Goal: Information Seeking & Learning: Learn about a topic

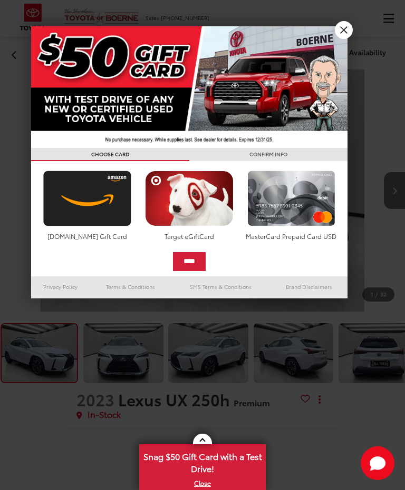
scroll to position [262, 0]
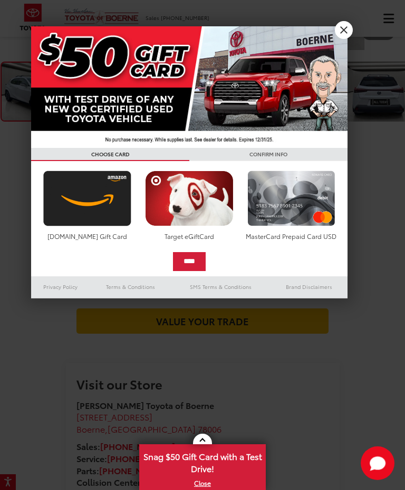
click at [346, 27] on link "X" at bounding box center [343, 30] width 18 height 18
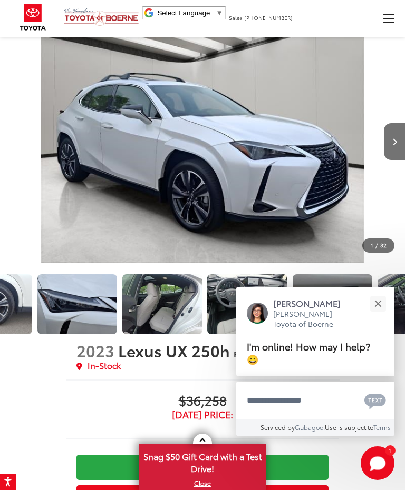
scroll to position [0, 641]
click at [169, 274] on img "Expand Photo 9" at bounding box center [161, 304] width 81 height 61
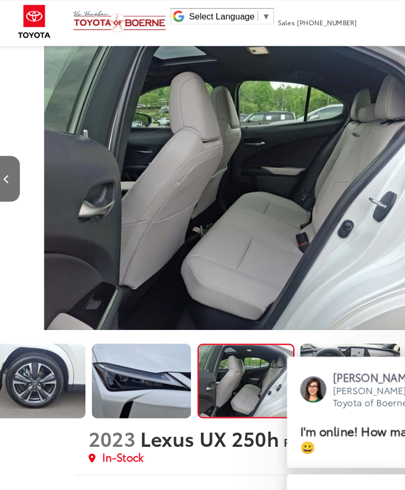
scroll to position [35, 0]
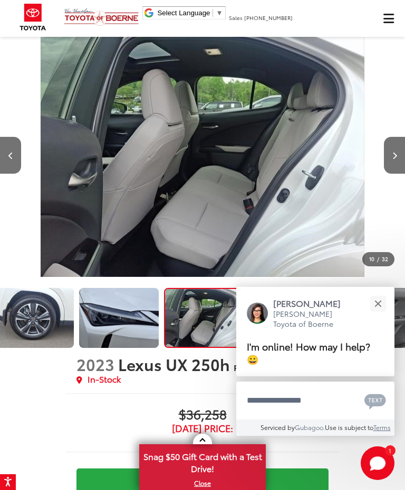
click at [381, 315] on button "Close" at bounding box center [377, 303] width 23 height 23
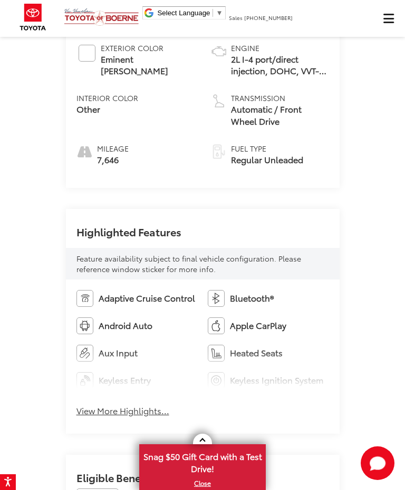
scroll to position [874, 0]
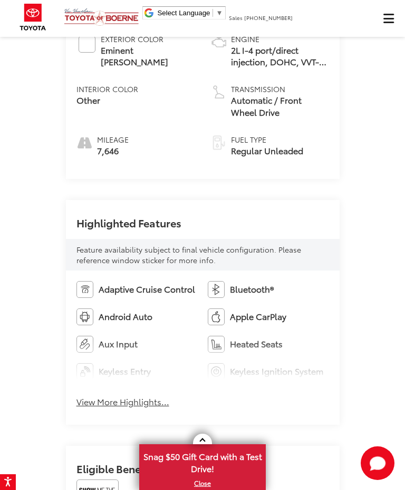
click at [124, 396] on button "View More Highlights..." at bounding box center [122, 402] width 93 height 12
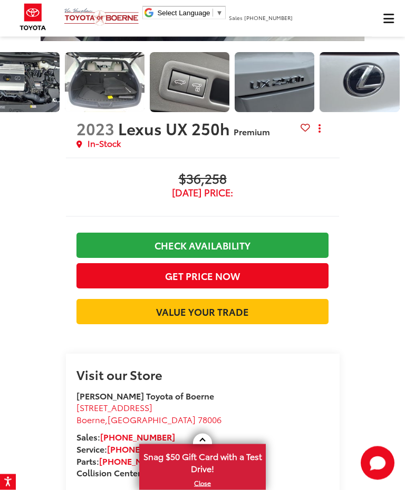
scroll to position [269, 0]
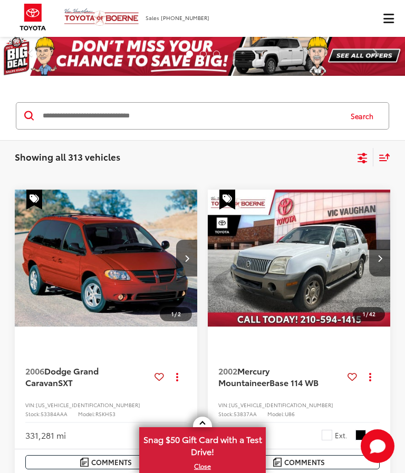
click at [144, 114] on input "Search by Make, Model, or Keyword" at bounding box center [191, 115] width 299 height 25
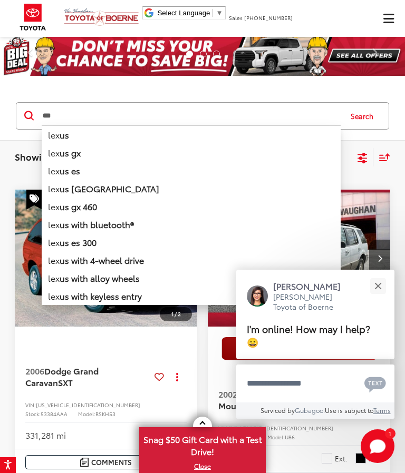
click at [62, 135] on b "us" at bounding box center [64, 135] width 9 height 12
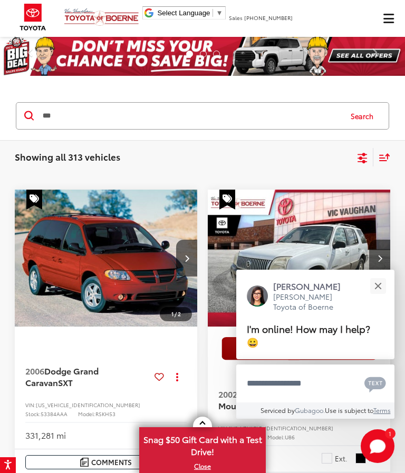
type input "*****"
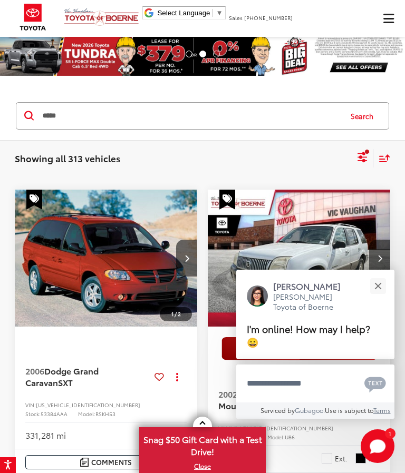
click at [368, 119] on button "Search" at bounding box center [364, 116] width 48 height 26
click at [366, 117] on button "Search" at bounding box center [364, 116] width 48 height 26
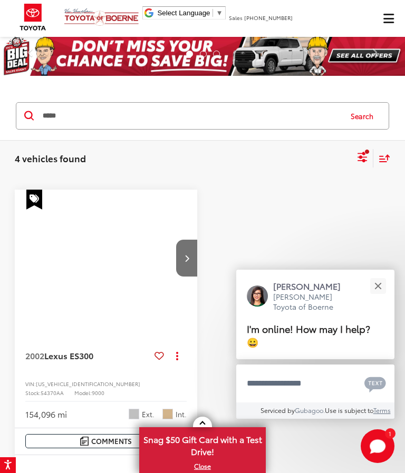
click at [386, 287] on button "Close" at bounding box center [377, 286] width 23 height 23
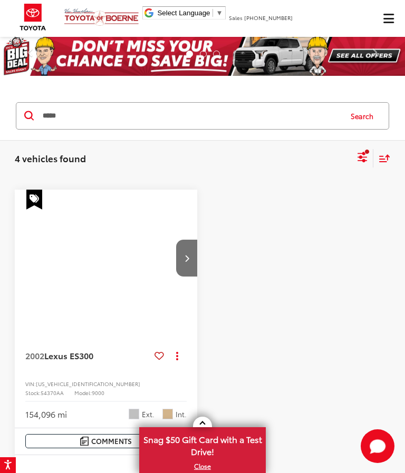
click at [378, 294] on button "Close" at bounding box center [379, 304] width 21 height 21
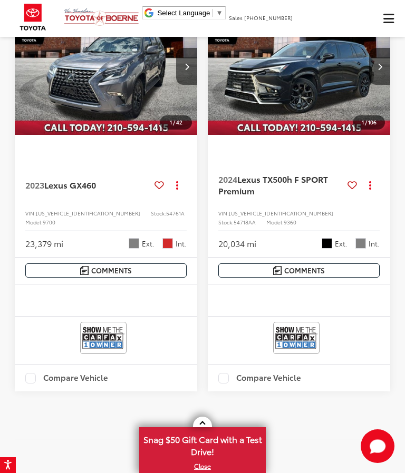
scroll to position [519, 0]
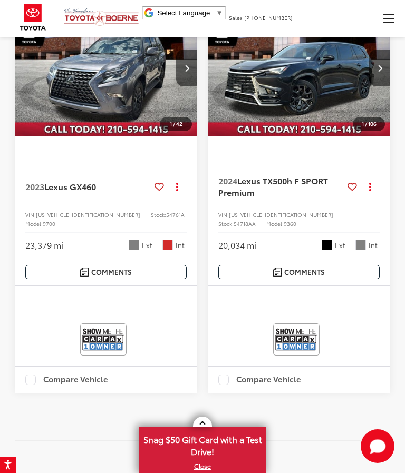
click at [80, 180] on span "Lexus GX" at bounding box center [62, 186] width 37 height 12
